Goal: Task Accomplishment & Management: Complete application form

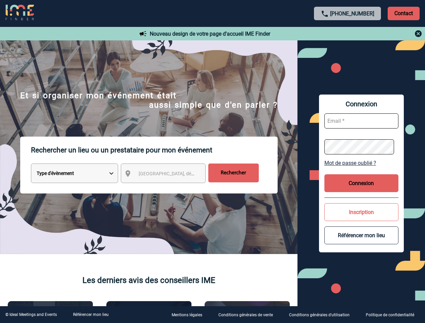
click at [213, 162] on p "Rechercher un lieu ou un prestataire pour mon événement" at bounding box center [154, 150] width 247 height 27
click at [404, 13] on p "Contact" at bounding box center [404, 13] width 32 height 13
click at [348, 34] on div at bounding box center [348, 34] width 150 height 8
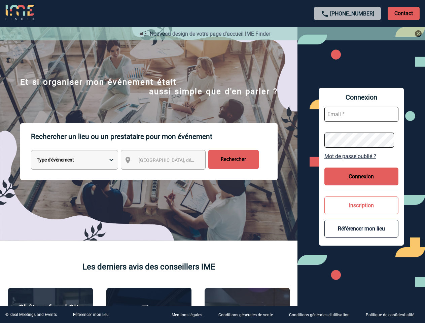
click at [169, 175] on div at bounding box center [212, 161] width 425 height 323
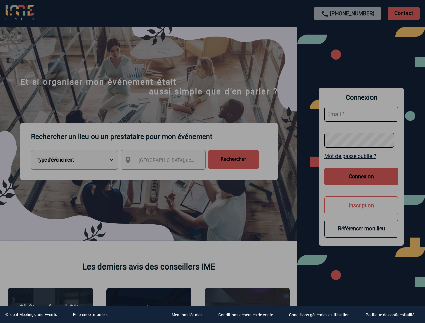
click at [362, 163] on div at bounding box center [212, 161] width 425 height 323
click at [362, 183] on div at bounding box center [212, 161] width 425 height 323
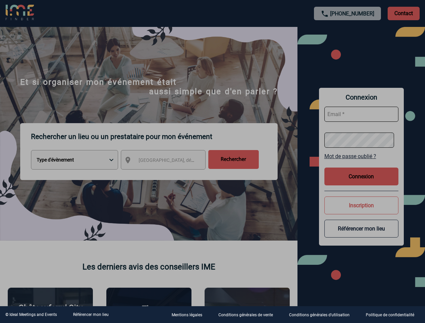
click at [362, 212] on div at bounding box center [212, 161] width 425 height 323
click at [362, 235] on button "Référencer mon lieu" at bounding box center [362, 229] width 74 height 18
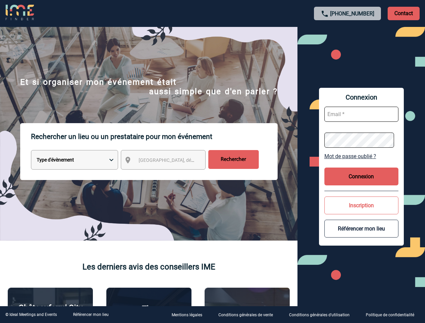
click at [91, 315] on link "Référencer mon lieu" at bounding box center [91, 315] width 36 height 5
